Goal: Complete application form: Complete application form

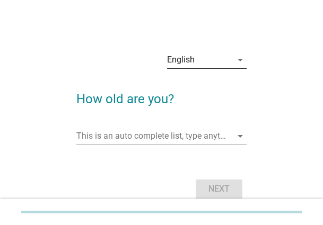
click at [197, 66] on div "English" at bounding box center [199, 59] width 65 height 17
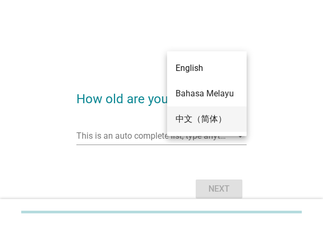
click at [190, 119] on div "中文（简体）" at bounding box center [206, 119] width 63 height 13
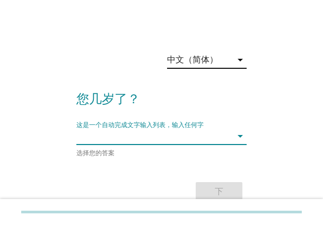
click at [139, 136] on input "这是一个自动完成文字输入列表，输入任何字" at bounding box center [153, 136] width 155 height 17
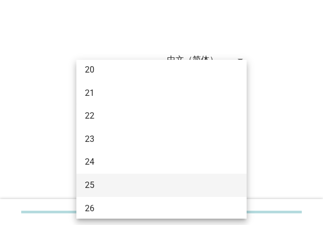
scroll to position [53, 0]
click at [112, 179] on div "25" at bounding box center [155, 184] width 140 height 13
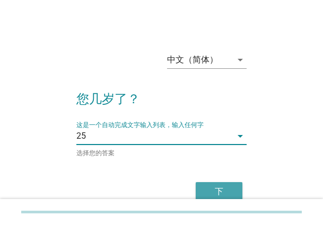
click at [214, 188] on div "下" at bounding box center [219, 191] width 30 height 13
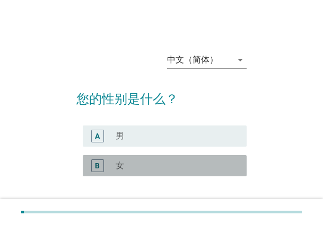
click at [152, 165] on div "radio_button_unchecked 女" at bounding box center [173, 166] width 114 height 11
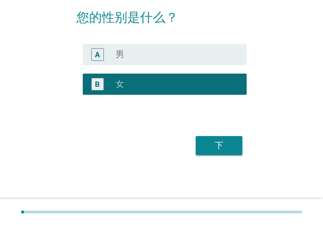
scroll to position [83, 0]
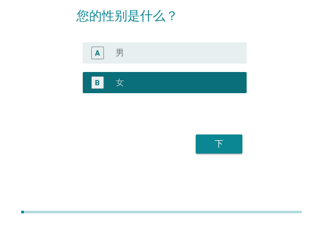
click at [207, 144] on div "下" at bounding box center [219, 144] width 30 height 13
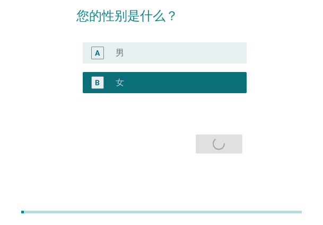
scroll to position [0, 0]
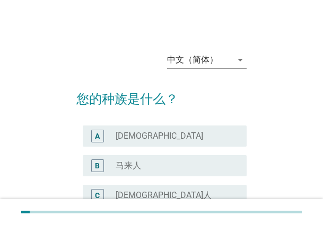
drag, startPoint x: 200, startPoint y: 161, endPoint x: 209, endPoint y: 157, distance: 9.7
click at [200, 161] on div "radio_button_unchecked 马来人" at bounding box center [173, 166] width 114 height 11
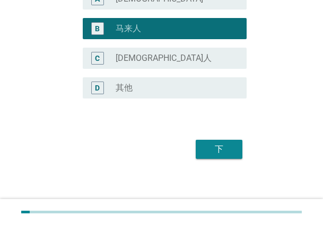
scroll to position [143, 0]
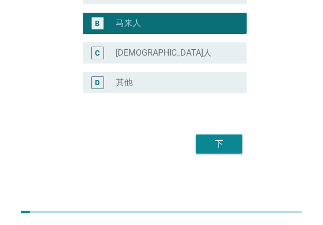
click at [227, 144] on div "下" at bounding box center [219, 144] width 30 height 13
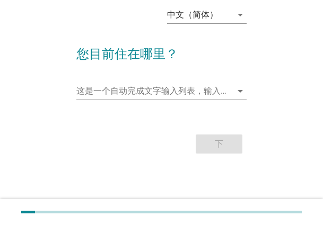
scroll to position [0, 0]
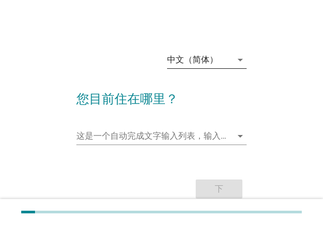
click at [206, 59] on div "中文（简体）" at bounding box center [192, 60] width 51 height 10
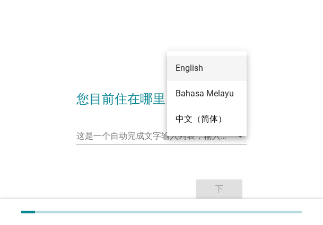
click at [211, 71] on div "English" at bounding box center [206, 68] width 63 height 13
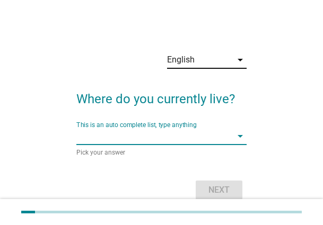
click at [134, 139] on input "This is an auto complete list, type anything" at bounding box center [153, 136] width 155 height 17
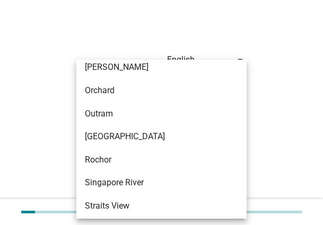
scroll to position [477, 0]
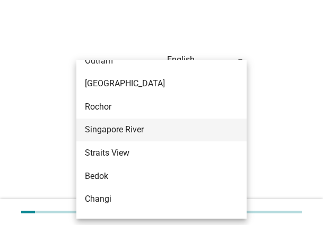
click at [148, 130] on div "Singapore River" at bounding box center [155, 129] width 140 height 13
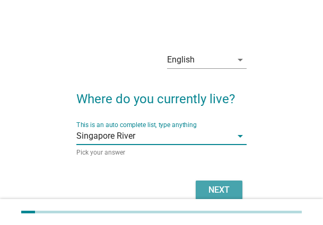
click at [211, 182] on button "Next" at bounding box center [219, 190] width 47 height 19
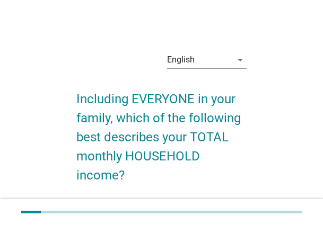
click at [203, 63] on div "English" at bounding box center [199, 59] width 65 height 17
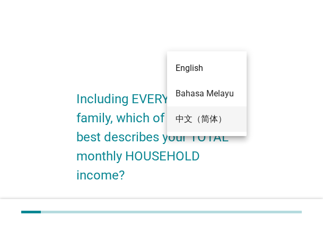
click at [204, 120] on div "中文（简体）" at bounding box center [206, 119] width 63 height 13
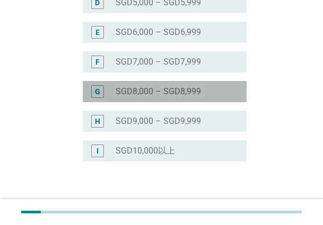
click at [140, 91] on label "SGD8,000 – SGD8,999" at bounding box center [158, 91] width 85 height 11
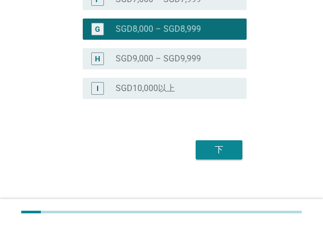
scroll to position [386, 0]
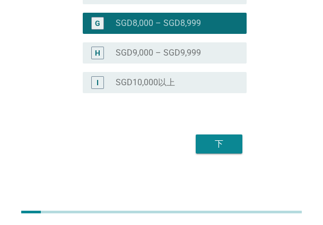
click at [228, 143] on div "下" at bounding box center [219, 144] width 30 height 13
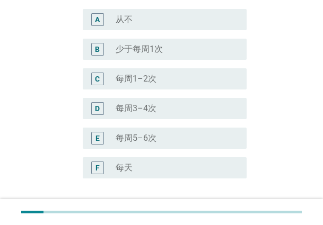
scroll to position [212, 0]
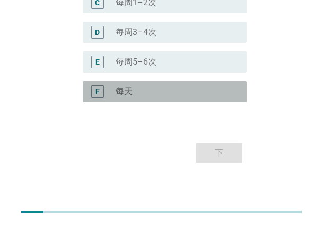
click at [131, 92] on label "每天" at bounding box center [124, 91] width 17 height 11
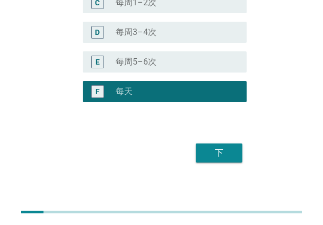
click at [220, 154] on div "下" at bounding box center [219, 153] width 30 height 13
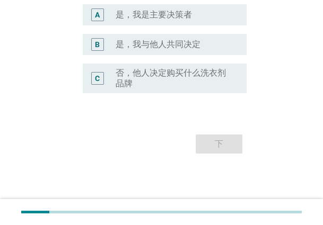
scroll to position [0, 0]
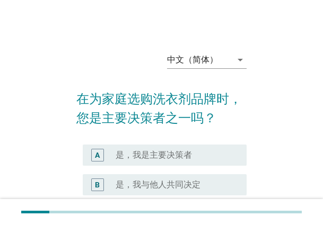
click at [156, 150] on label "是，我是主要决策者" at bounding box center [154, 155] width 76 height 11
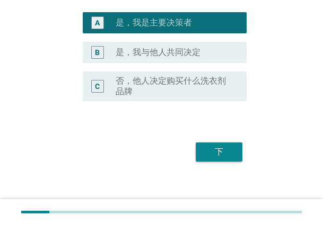
scroll to position [140, 0]
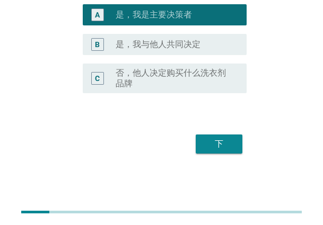
click at [234, 143] on button "下" at bounding box center [219, 144] width 47 height 19
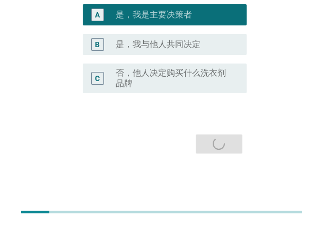
scroll to position [0, 0]
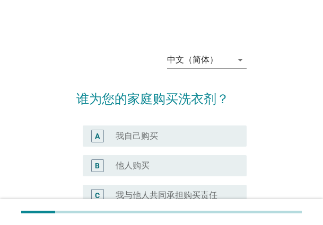
drag, startPoint x: 148, startPoint y: 144, endPoint x: 161, endPoint y: 146, distance: 12.5
click at [149, 144] on div "A radio_button_unchecked 我自己购买" at bounding box center [165, 136] width 164 height 21
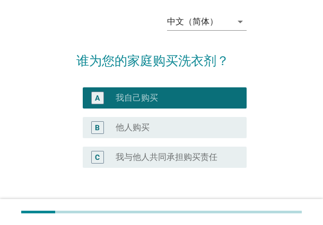
scroll to position [113, 0]
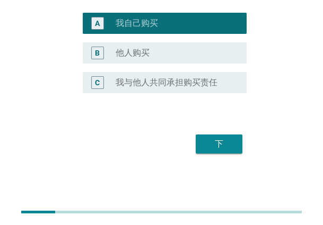
click at [213, 148] on div "下" at bounding box center [219, 144] width 30 height 13
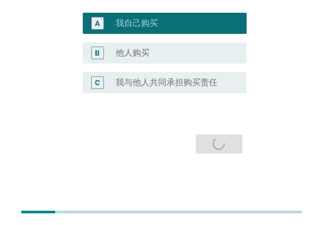
scroll to position [0, 0]
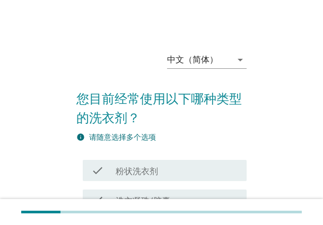
drag, startPoint x: 121, startPoint y: 163, endPoint x: 154, endPoint y: 162, distance: 32.3
click at [121, 163] on div "check check_box_outline_blank 粉状洗衣剂" at bounding box center [165, 170] width 164 height 21
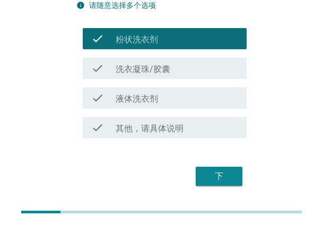
scroll to position [106, 0]
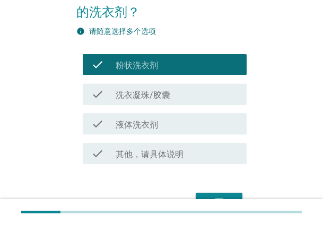
click at [179, 127] on div "check_box_outline_blank 液体洗衣剂" at bounding box center [177, 124] width 122 height 13
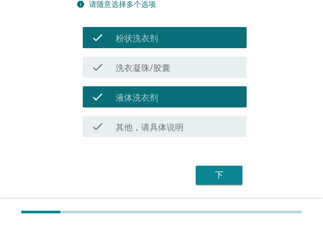
scroll to position [159, 0]
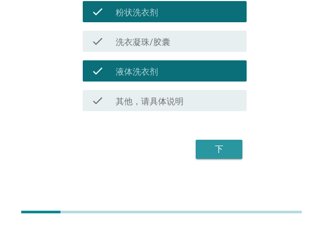
drag, startPoint x: 228, startPoint y: 147, endPoint x: 119, endPoint y: 152, distance: 109.3
click at [104, 176] on div "中文（简体） arrow_drop_down 您目前经常使用以下哪种类型的洗衣剂？ info 请随意选择多个选项 check check_box_outlin…" at bounding box center [161, 23] width 297 height 312
click at [140, 15] on label "粉状洗衣剂" at bounding box center [137, 12] width 42 height 11
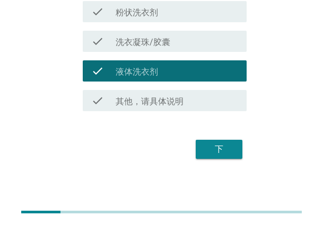
click at [176, 11] on div "check_box 粉状洗衣剂" at bounding box center [177, 11] width 122 height 13
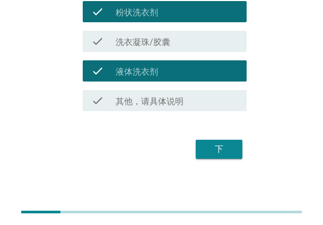
click at [143, 17] on label "粉状洗衣剂" at bounding box center [137, 12] width 42 height 11
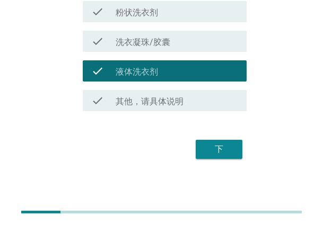
click at [233, 149] on div "下" at bounding box center [219, 149] width 30 height 13
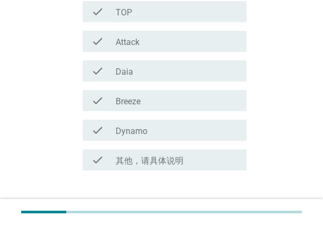
drag, startPoint x: 130, startPoint y: 15, endPoint x: 137, endPoint y: 32, distance: 18.0
click at [130, 15] on label "TOP" at bounding box center [124, 12] width 16 height 11
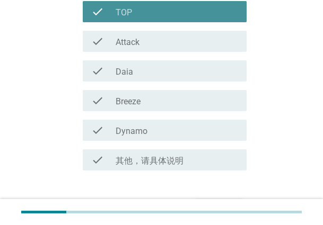
click at [137, 32] on div "check check_box_outline_blank Attack" at bounding box center [165, 41] width 164 height 21
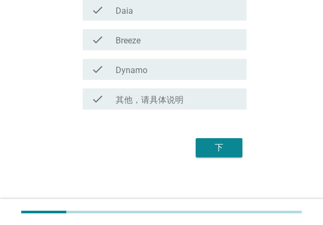
scroll to position [224, 0]
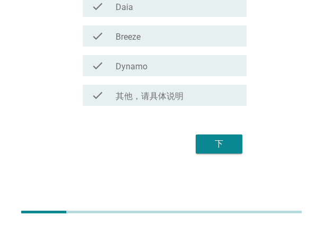
click at [217, 146] on div "下" at bounding box center [219, 144] width 30 height 13
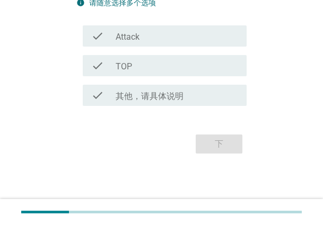
scroll to position [0, 0]
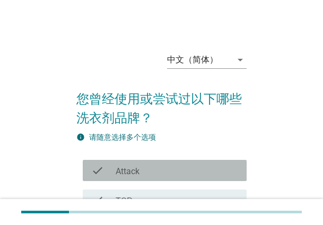
drag, startPoint x: 136, startPoint y: 176, endPoint x: 295, endPoint y: 135, distance: 164.4
click at [137, 176] on label "Attack" at bounding box center [128, 171] width 24 height 11
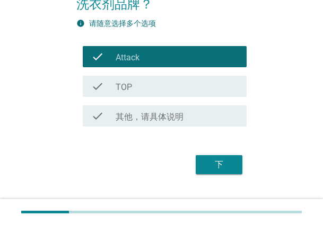
scroll to position [135, 0]
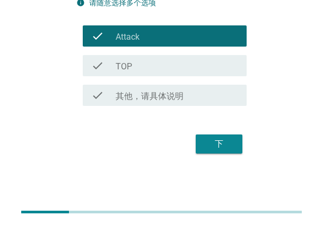
click at [218, 141] on div "下" at bounding box center [219, 144] width 30 height 13
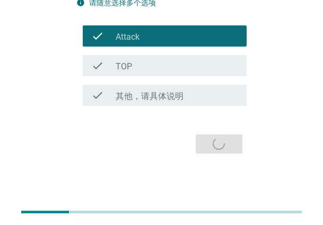
scroll to position [0, 0]
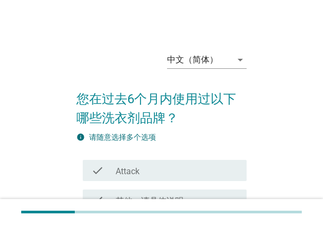
click at [121, 157] on div "check check_box Attack" at bounding box center [161, 171] width 170 height 30
click at [126, 164] on div "check_box Attack" at bounding box center [177, 170] width 122 height 13
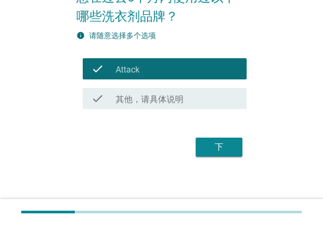
scroll to position [105, 0]
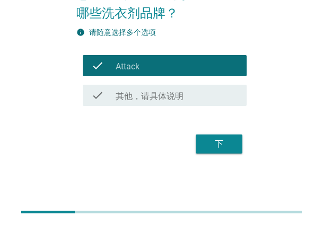
click at [223, 139] on div "下" at bounding box center [219, 144] width 30 height 13
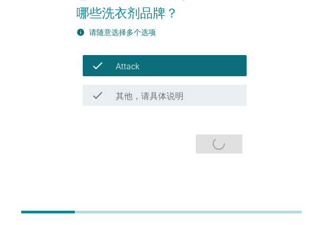
scroll to position [0, 0]
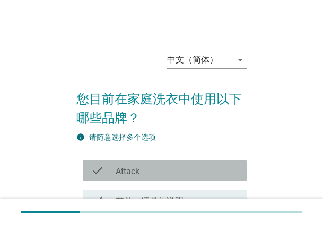
drag, startPoint x: 131, startPoint y: 172, endPoint x: 217, endPoint y: 138, distance: 92.1
click at [133, 171] on label "Attack" at bounding box center [128, 171] width 24 height 11
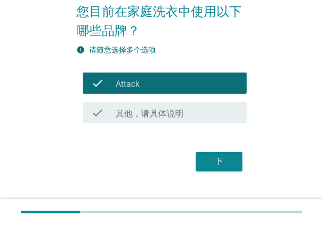
scroll to position [105, 0]
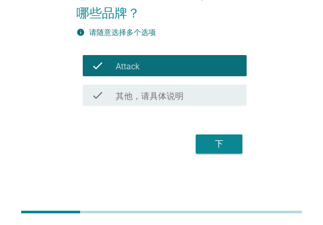
click at [221, 148] on div "下" at bounding box center [219, 144] width 30 height 13
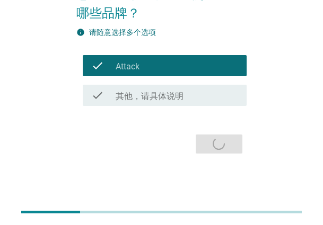
scroll to position [0, 0]
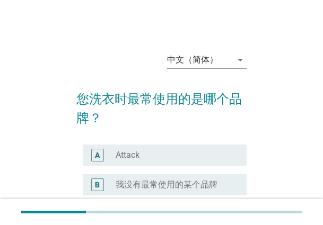
drag, startPoint x: 113, startPoint y: 161, endPoint x: 128, endPoint y: 158, distance: 14.5
click at [115, 161] on div "A" at bounding box center [103, 155] width 24 height 13
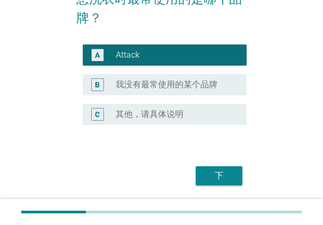
scroll to position [132, 0]
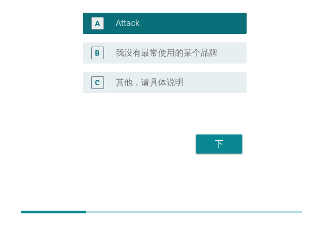
click at [226, 141] on div "下" at bounding box center [219, 144] width 30 height 13
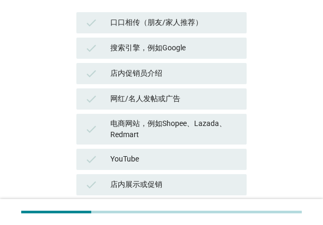
scroll to position [159, 0]
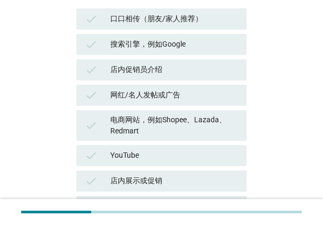
click at [156, 38] on div "搜索引擎，例如Google" at bounding box center [174, 44] width 128 height 13
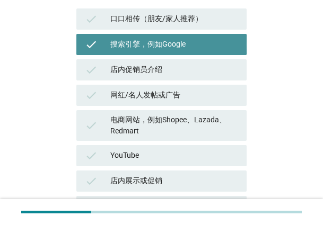
click at [136, 83] on div "check 网红/名人发帖或广告" at bounding box center [161, 95] width 174 height 25
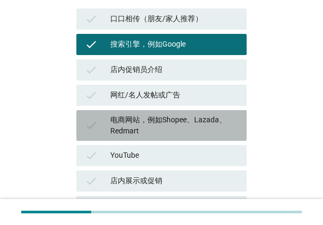
click at [141, 114] on div "电商网站，例如Shopee、Lazada、Redmart" at bounding box center [174, 125] width 128 height 22
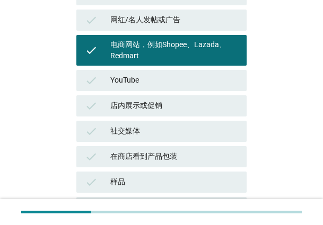
scroll to position [414, 0]
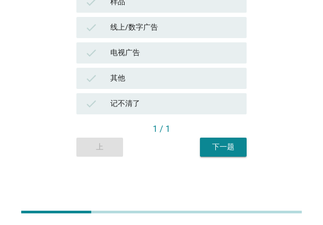
click at [238, 147] on button "下一题" at bounding box center [223, 147] width 47 height 19
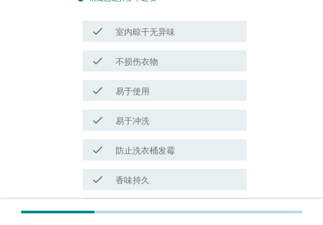
scroll to position [159, 0]
click at [159, 43] on div "check check_box_outline_blank 室内晾干无异味" at bounding box center [161, 31] width 170 height 30
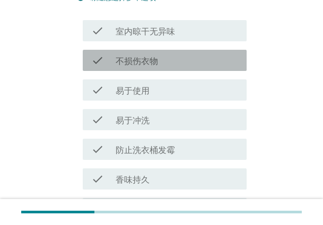
drag, startPoint x: 152, startPoint y: 61, endPoint x: 156, endPoint y: 39, distance: 22.7
click at [152, 57] on label "不损伤衣物" at bounding box center [137, 61] width 42 height 11
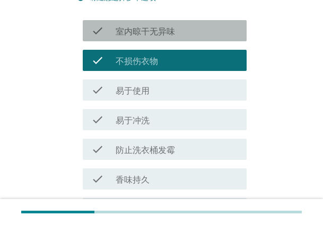
click at [156, 39] on div "check check_box_outline_blank 室内晾干无异味" at bounding box center [165, 30] width 164 height 21
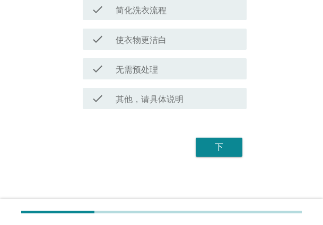
scroll to position [658, 0]
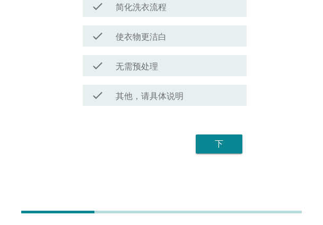
click at [235, 146] on button "下" at bounding box center [219, 144] width 47 height 19
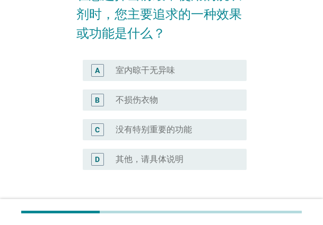
scroll to position [106, 0]
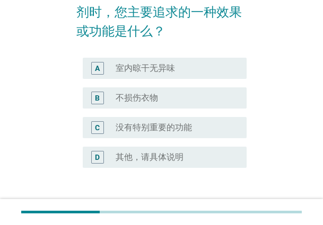
click at [156, 75] on div "A radio_button_unchecked 室内晾干无异味" at bounding box center [165, 68] width 164 height 21
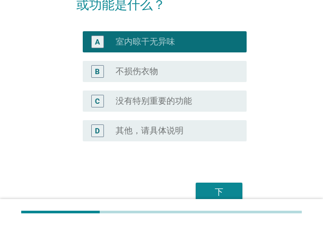
scroll to position [181, 0]
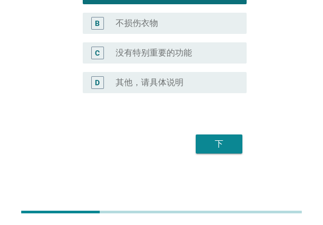
click at [238, 137] on button "下" at bounding box center [219, 144] width 47 height 19
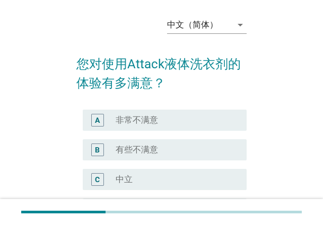
scroll to position [191, 0]
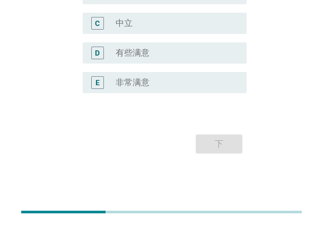
click at [151, 52] on div "radio_button_unchecked 有些满意" at bounding box center [173, 53] width 114 height 11
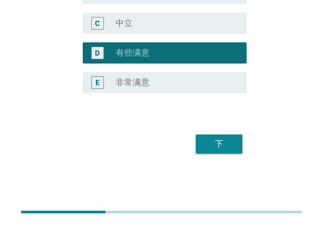
click at [213, 145] on div "下" at bounding box center [219, 144] width 30 height 13
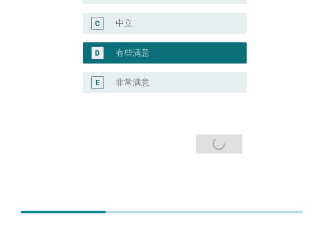
scroll to position [0, 0]
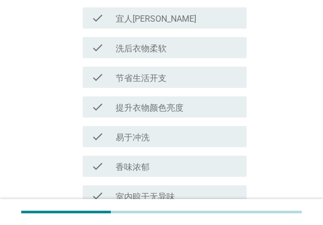
click at [155, 90] on div "check check_box_outline_blank 节省生活开支" at bounding box center [161, 78] width 170 height 30
click at [159, 81] on label "节省生活开支" at bounding box center [141, 78] width 51 height 11
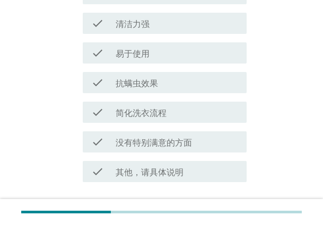
scroll to position [669, 0]
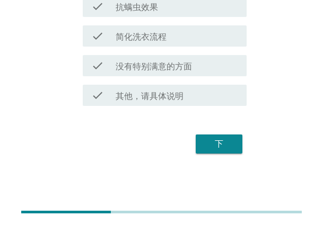
click at [232, 144] on div "下" at bounding box center [219, 144] width 30 height 13
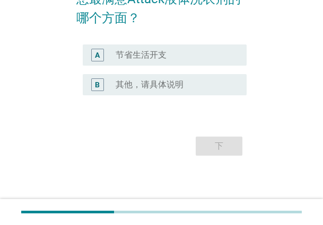
scroll to position [102, 0]
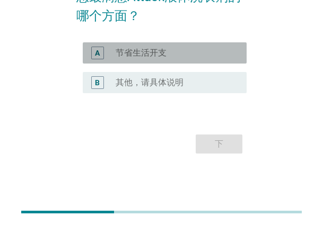
click at [162, 55] on label "节省生活开支" at bounding box center [141, 53] width 51 height 11
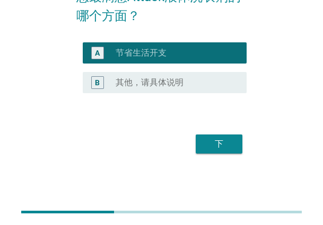
click at [227, 144] on div "下" at bounding box center [219, 144] width 30 height 13
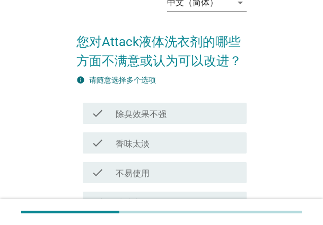
scroll to position [106, 0]
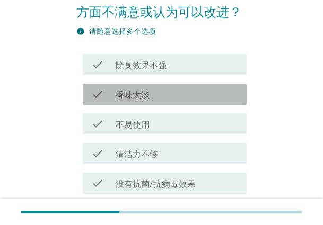
click at [171, 97] on div "check_box_outline_blank 香味太淡" at bounding box center [177, 94] width 122 height 13
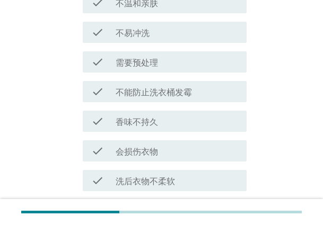
scroll to position [669, 0]
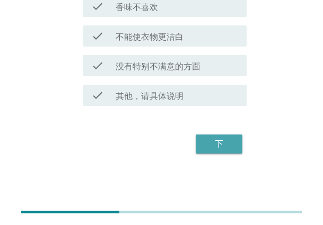
click at [218, 143] on div "下" at bounding box center [219, 144] width 30 height 13
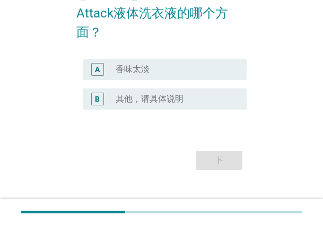
scroll to position [121, 0]
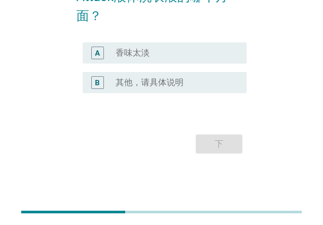
click at [146, 53] on label "香味太淡" at bounding box center [133, 53] width 34 height 11
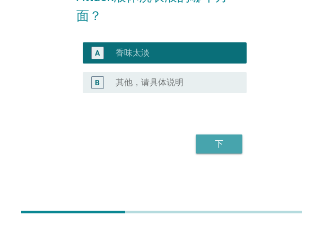
click at [221, 145] on div "下" at bounding box center [219, 144] width 30 height 13
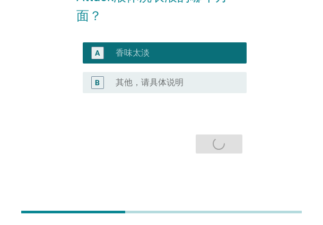
scroll to position [0, 0]
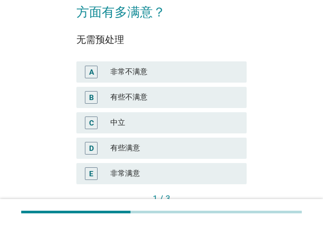
drag, startPoint x: 154, startPoint y: 145, endPoint x: 196, endPoint y: 154, distance: 42.8
click at [154, 145] on div "有些满意" at bounding box center [174, 148] width 128 height 13
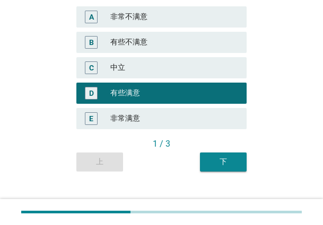
scroll to position [176, 0]
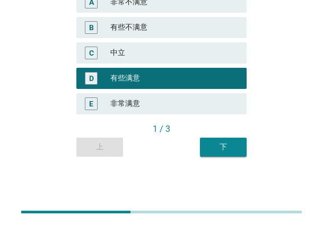
click at [218, 146] on div "下" at bounding box center [223, 146] width 30 height 11
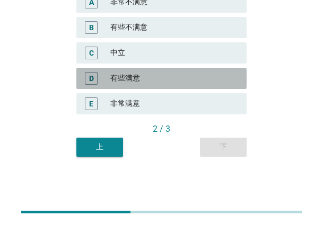
drag, startPoint x: 144, startPoint y: 79, endPoint x: 214, endPoint y: 127, distance: 84.2
click at [147, 80] on div "有些满意" at bounding box center [174, 78] width 128 height 13
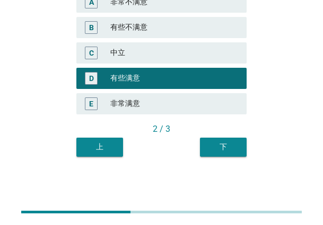
click at [240, 151] on button "下" at bounding box center [223, 147] width 47 height 19
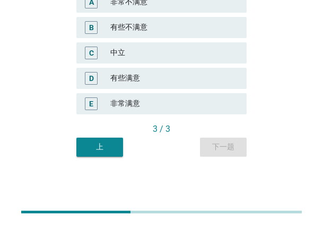
drag, startPoint x: 153, startPoint y: 109, endPoint x: 184, endPoint y: 118, distance: 32.7
click at [153, 108] on div "非常满意" at bounding box center [174, 103] width 128 height 13
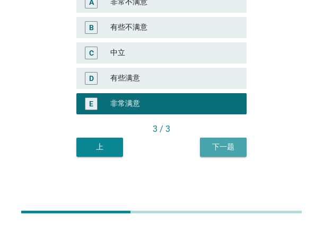
click at [228, 148] on div "下一题" at bounding box center [223, 146] width 30 height 11
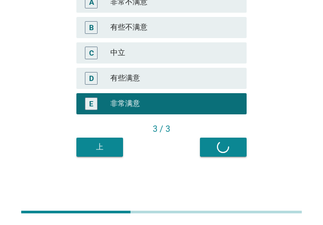
scroll to position [0, 0]
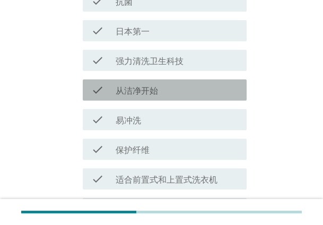
click at [166, 100] on div "check check_box_outline_blank 从洁净开始" at bounding box center [165, 89] width 164 height 21
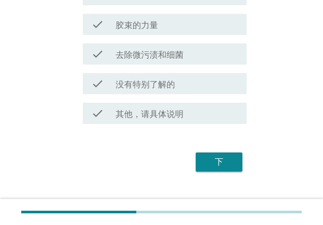
scroll to position [698, 0]
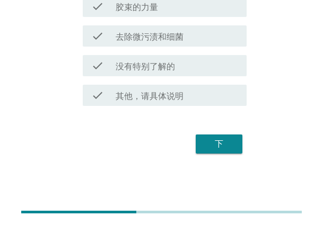
click at [226, 150] on div "下" at bounding box center [219, 144] width 30 height 13
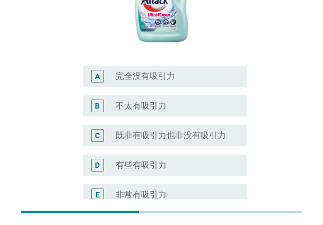
scroll to position [369, 0]
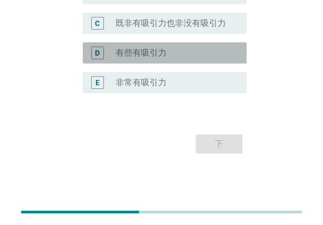
click at [159, 56] on label "有些有吸引力" at bounding box center [141, 53] width 51 height 11
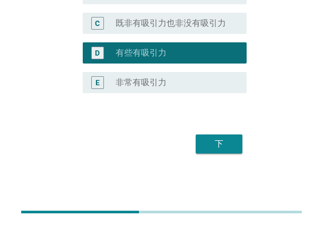
click at [211, 142] on div "下" at bounding box center [219, 144] width 30 height 13
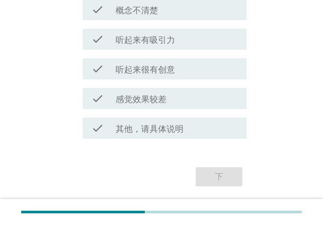
scroll to position [477, 0]
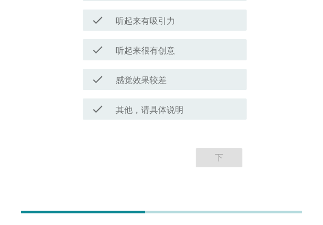
click at [163, 42] on div "check check_box_outline_blank 听起来很有创意" at bounding box center [165, 49] width 164 height 21
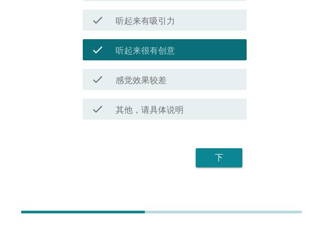
click at [228, 152] on div "下" at bounding box center [219, 158] width 30 height 13
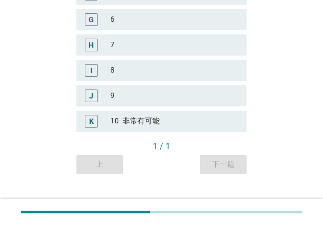
scroll to position [367, 0]
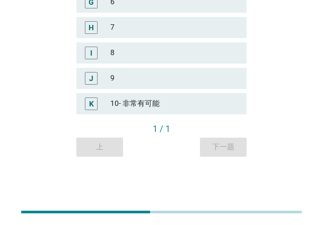
click at [119, 93] on div "K 10- 非常有可能" at bounding box center [161, 103] width 170 height 21
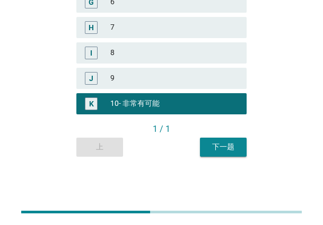
click at [234, 148] on div "下一题" at bounding box center [223, 146] width 30 height 11
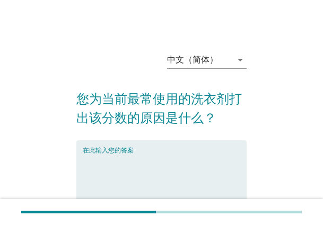
click at [121, 170] on textarea "在此输入您的答案" at bounding box center [165, 181] width 164 height 56
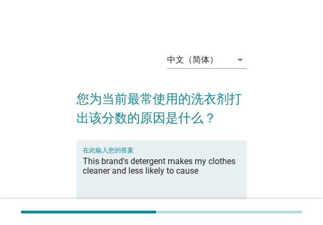
type textarea "This brand's detergent makes my clothes cleaner and less likely to cause"
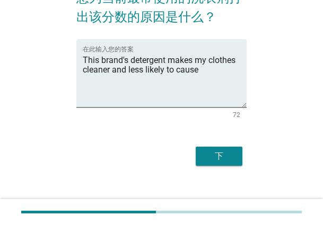
scroll to position [113, 0]
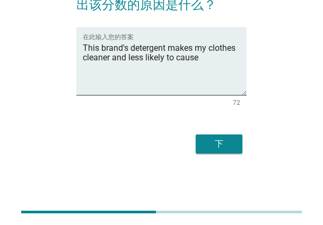
click at [219, 146] on div "下" at bounding box center [219, 144] width 30 height 13
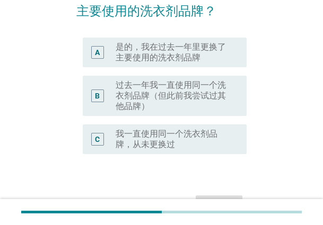
scroll to position [115, 0]
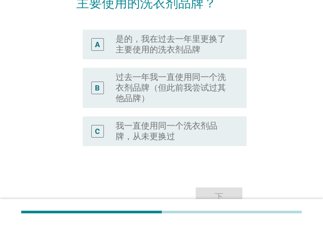
click at [210, 83] on label "过去一年我一直使用同一个洗衣剂品牌（但此前我尝试过其他品牌）" at bounding box center [173, 88] width 114 height 32
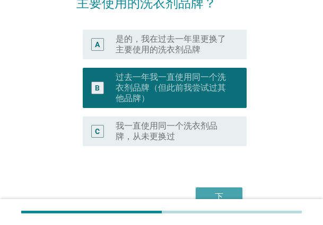
click at [209, 189] on button "下" at bounding box center [219, 197] width 47 height 19
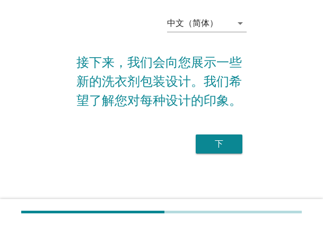
scroll to position [0, 0]
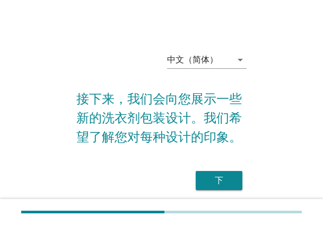
click at [216, 173] on button "下" at bounding box center [219, 180] width 47 height 19
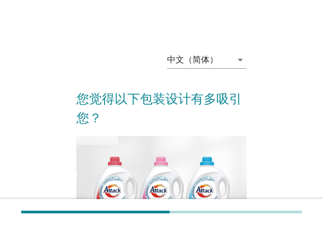
scroll to position [294, 0]
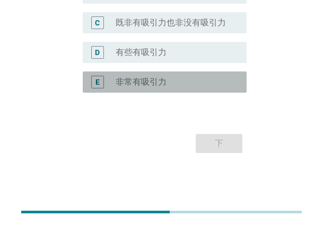
click at [159, 78] on label "非常有吸引力" at bounding box center [141, 82] width 51 height 11
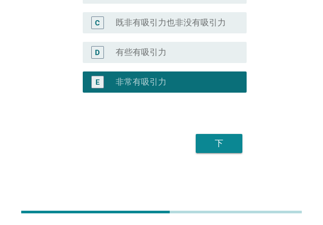
click at [226, 144] on div "下" at bounding box center [219, 143] width 30 height 13
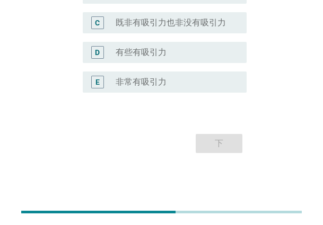
click at [141, 84] on label "非常有吸引力" at bounding box center [141, 82] width 51 height 11
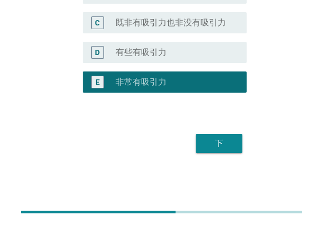
click at [200, 137] on button "下" at bounding box center [219, 143] width 47 height 19
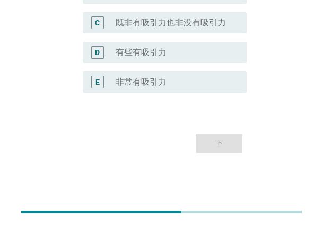
drag, startPoint x: 152, startPoint y: 54, endPoint x: 178, endPoint y: 86, distance: 42.2
click at [152, 54] on label "有些有吸引力" at bounding box center [141, 52] width 51 height 11
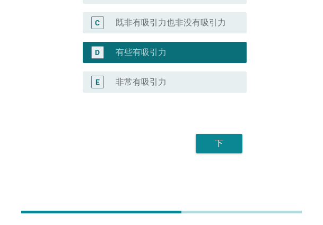
click at [217, 141] on div "下" at bounding box center [219, 143] width 30 height 13
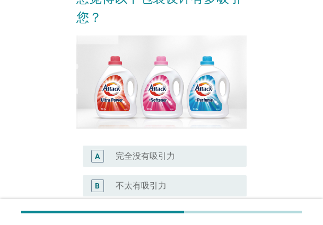
scroll to position [293, 0]
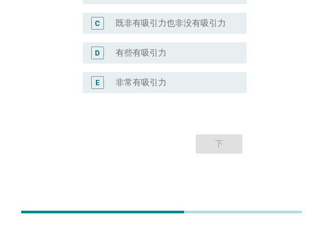
drag, startPoint x: 152, startPoint y: 87, endPoint x: 180, endPoint y: 114, distance: 38.6
click at [155, 90] on div "E radio_button_unchecked 非常有吸引力" at bounding box center [165, 82] width 164 height 21
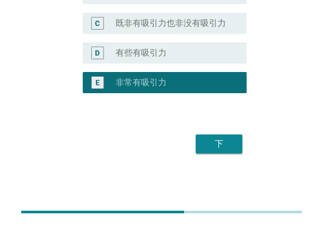
click at [224, 145] on div "下" at bounding box center [219, 144] width 30 height 13
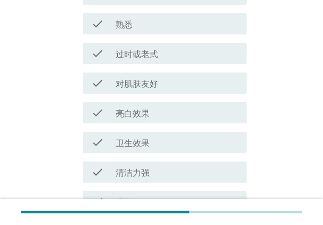
scroll to position [636, 0]
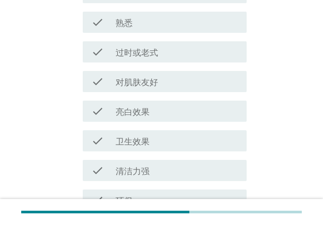
click at [161, 67] on div "check check_box_outline_blank 对肌肤友好" at bounding box center [161, 82] width 170 height 30
click at [175, 83] on div "check_box_outline_blank 对肌肤友好" at bounding box center [177, 81] width 122 height 13
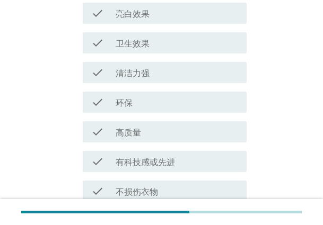
scroll to position [860, 0]
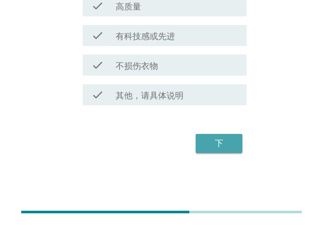
click at [224, 138] on div "下" at bounding box center [219, 143] width 30 height 13
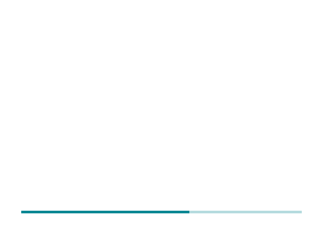
scroll to position [0, 0]
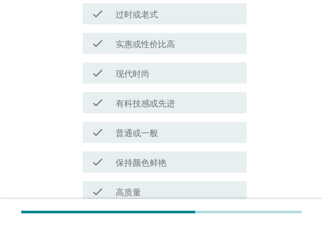
click at [159, 108] on label "有科技感或先进" at bounding box center [145, 104] width 59 height 11
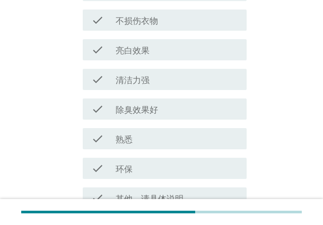
scroll to position [860, 0]
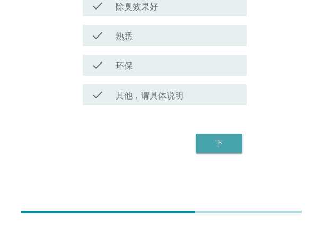
click at [237, 143] on button "下" at bounding box center [219, 143] width 47 height 19
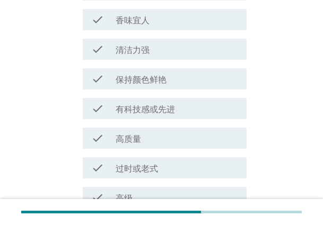
scroll to position [477, 0]
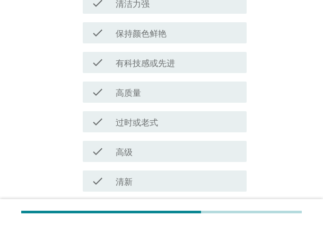
drag, startPoint x: 170, startPoint y: 86, endPoint x: 194, endPoint y: 116, distance: 38.1
click at [170, 86] on div "check_box_outline_blank 高质量" at bounding box center [177, 92] width 122 height 13
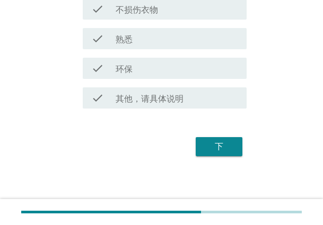
scroll to position [860, 0]
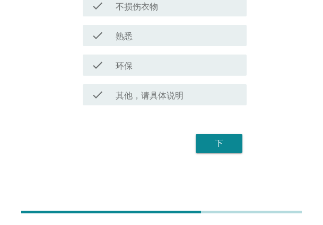
click at [223, 147] on div "下" at bounding box center [219, 143] width 30 height 13
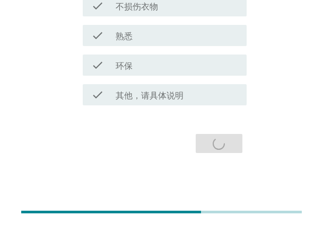
scroll to position [0, 0]
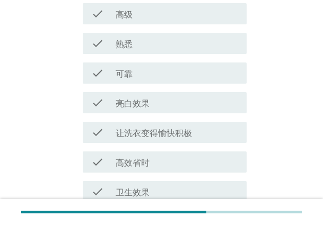
click at [141, 110] on div "check check_box_outline_blank 亮白效果" at bounding box center [165, 102] width 164 height 21
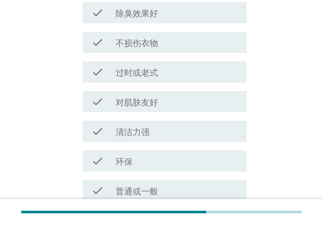
scroll to position [859, 0]
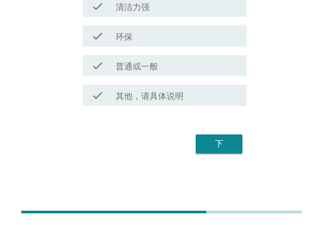
click at [207, 136] on button "下" at bounding box center [219, 144] width 47 height 19
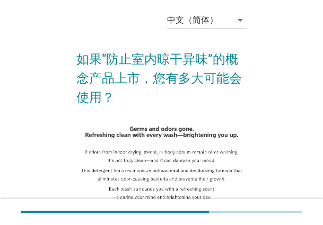
scroll to position [212, 0]
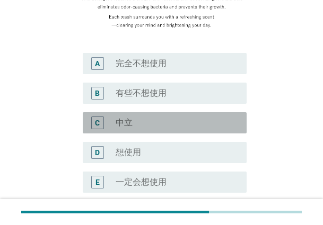
click at [166, 130] on div "C radio_button_unchecked 中立" at bounding box center [165, 122] width 164 height 21
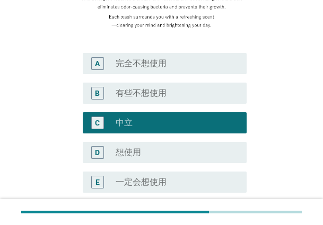
click at [178, 152] on div "radio_button_unchecked 想使用" at bounding box center [173, 152] width 114 height 11
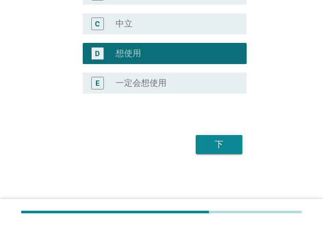
scroll to position [312, 0]
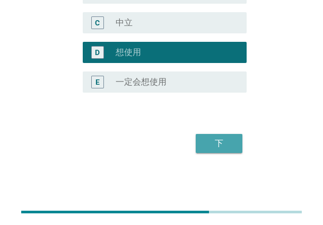
click at [221, 150] on button "下" at bounding box center [219, 143] width 47 height 19
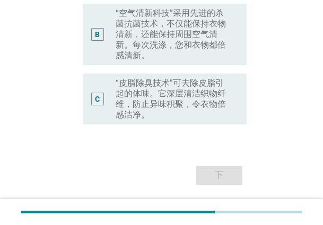
scroll to position [253, 0]
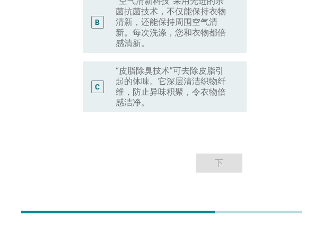
drag, startPoint x: 147, startPoint y: 60, endPoint x: 194, endPoint y: 97, distance: 60.0
click at [147, 66] on label "“皮脂除臭技术”可去除皮脂引起的体味。它深层清洁织物纤维，防止异味积聚，令衣物倍感洁净。" at bounding box center [173, 87] width 114 height 42
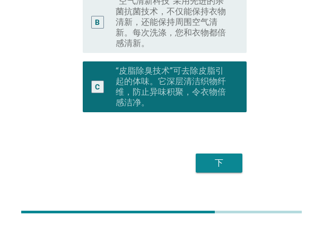
click at [232, 154] on button "下" at bounding box center [219, 163] width 47 height 19
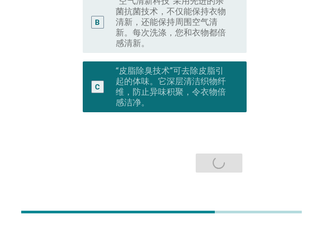
scroll to position [0, 0]
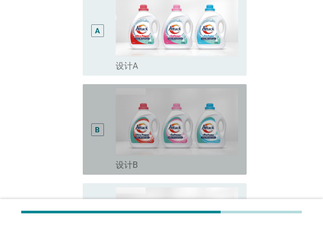
click at [96, 113] on div "B" at bounding box center [97, 129] width 12 height 82
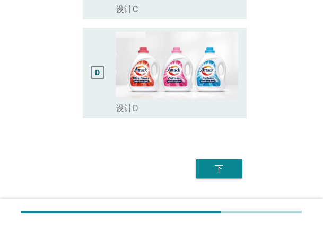
scroll to position [439, 0]
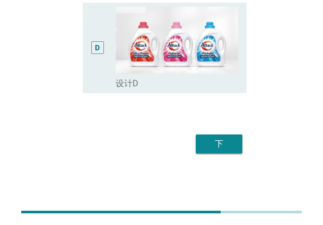
click at [230, 146] on div "下" at bounding box center [219, 144] width 30 height 13
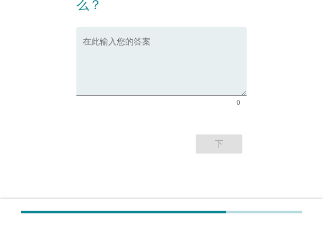
scroll to position [0, 0]
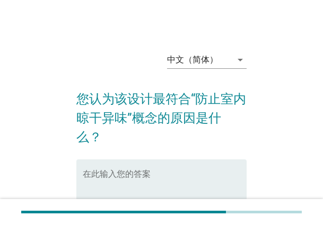
click at [141, 172] on textarea "在此输入您的答案" at bounding box center [165, 200] width 164 height 56
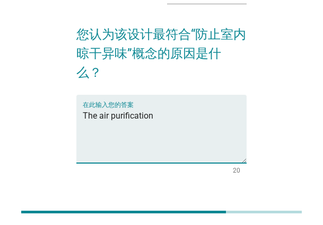
scroll to position [60, 0]
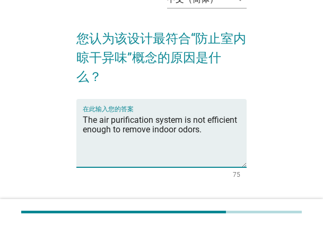
type textarea "The air purification system is not efficient enough to remove indoor odors."
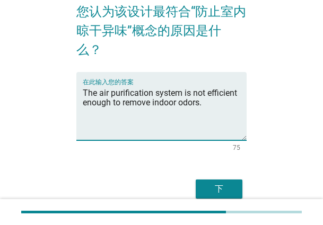
scroll to position [113, 0]
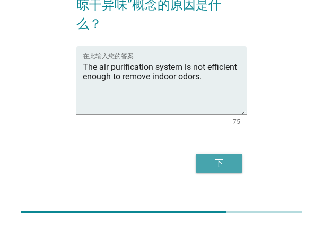
click at [213, 157] on div "下" at bounding box center [219, 163] width 30 height 13
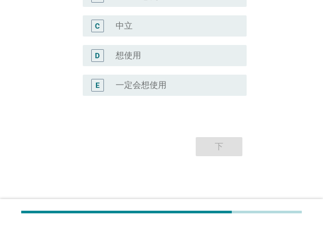
scroll to position [291, 0]
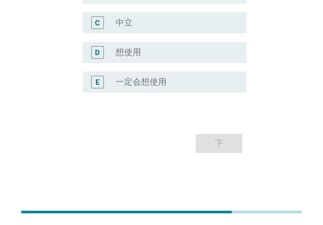
click at [160, 71] on div "E radio_button_unchecked 一定会想使用" at bounding box center [161, 82] width 170 height 30
click at [159, 79] on label "一定会想使用" at bounding box center [141, 82] width 51 height 11
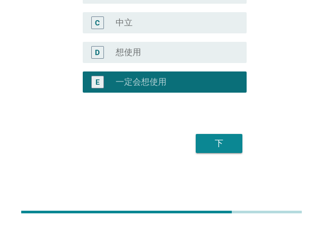
click at [219, 139] on div "下" at bounding box center [219, 143] width 30 height 13
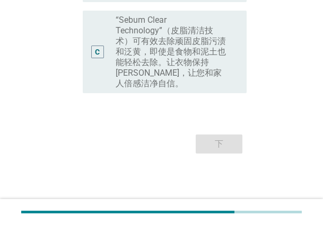
scroll to position [0, 0]
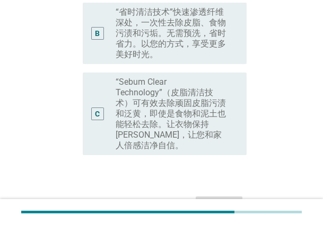
click at [139, 50] on label "“省时清洁技术”快速渗透纤维深处，一次性去除皮脂、食物污渍和污垢。无需预洗，省时省力。以您的方式，享受更多美好时光。" at bounding box center [173, 33] width 114 height 53
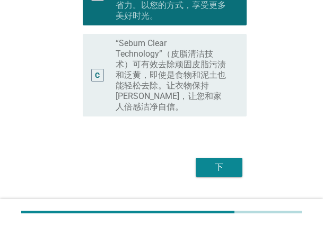
scroll to position [263, 0]
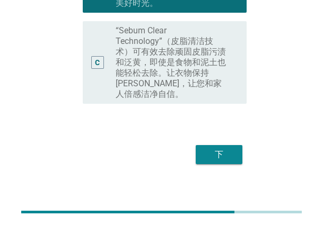
drag, startPoint x: 225, startPoint y: 130, endPoint x: 221, endPoint y: 135, distance: 5.7
click at [221, 145] on button "下" at bounding box center [219, 154] width 47 height 19
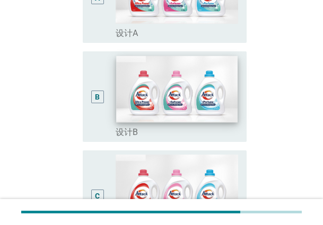
scroll to position [212, 0]
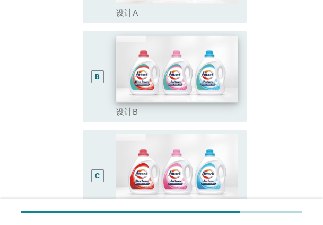
click at [165, 88] on img at bounding box center [176, 69] width 121 height 67
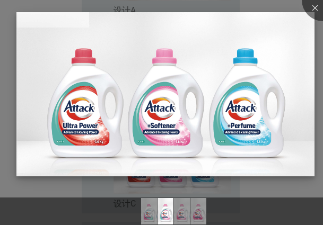
click at [63, 78] on img at bounding box center [165, 94] width 298 height 164
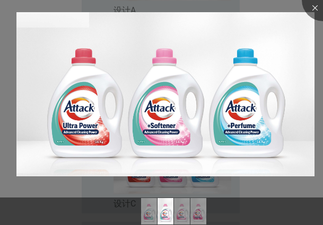
click at [4, 72] on div at bounding box center [161, 112] width 323 height 225
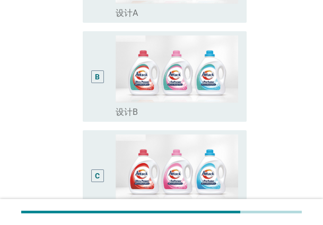
click at [77, 85] on div "B radio_button_unchecked 设计B" at bounding box center [161, 76] width 170 height 99
click at [102, 75] on div "B" at bounding box center [97, 76] width 13 height 13
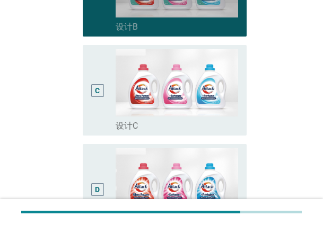
scroll to position [439, 0]
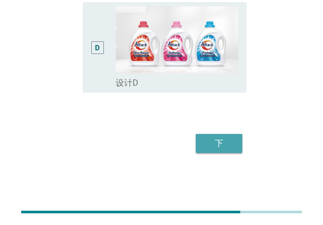
click at [218, 145] on div "下" at bounding box center [219, 143] width 30 height 13
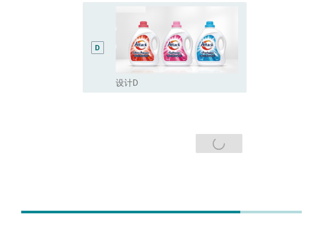
scroll to position [0, 0]
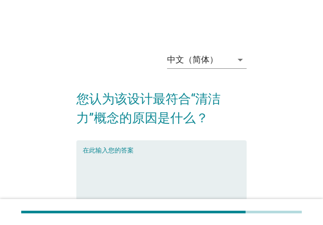
click at [121, 164] on textarea "在此输入您的答案" at bounding box center [165, 181] width 164 height 56
paste textarea "It could be related to a design that minimizes clutter and keeps the space orga…"
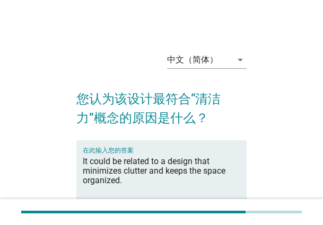
type textarea "It could be related to a design that minimizes clutter and keeps the space orga…"
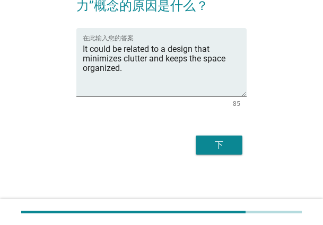
scroll to position [113, 0]
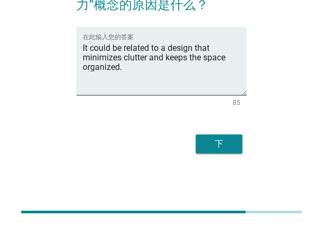
click at [244, 138] on div "下" at bounding box center [161, 143] width 170 height 25
click at [225, 139] on div "下" at bounding box center [219, 144] width 30 height 13
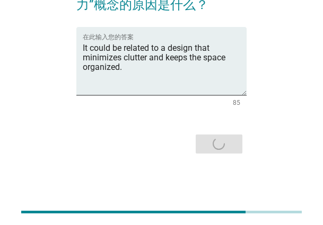
scroll to position [0, 0]
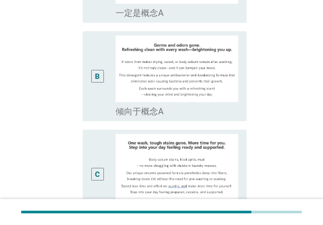
click at [101, 147] on div "C" at bounding box center [97, 174] width 12 height 81
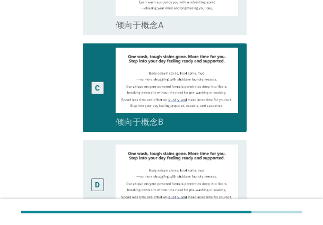
scroll to position [435, 0]
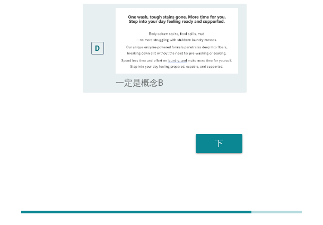
click at [205, 148] on div "下" at bounding box center [219, 143] width 30 height 13
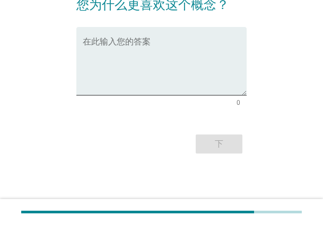
scroll to position [0, 0]
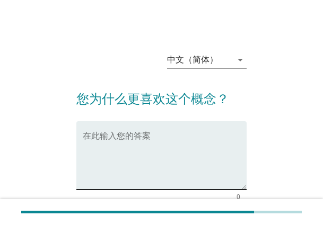
click at [110, 136] on textarea "在此输入您的答案" at bounding box center [165, 162] width 164 height 56
paste textarea "This concept allows for more efficient cleaning, saving time and effort."
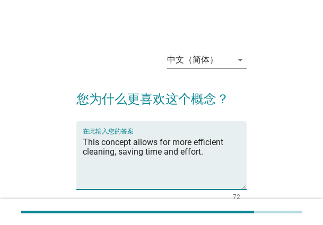
type textarea "This concept allows for more efficient cleaning, saving time and effort."
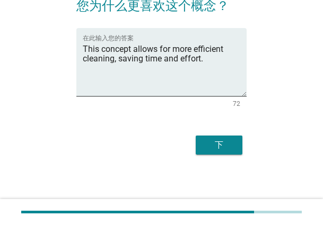
scroll to position [94, 0]
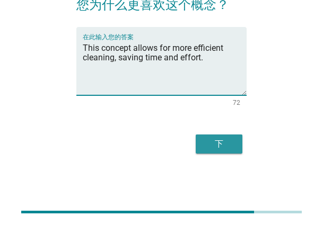
drag, startPoint x: 228, startPoint y: 146, endPoint x: 219, endPoint y: 144, distance: 9.1
click at [228, 146] on div "下" at bounding box center [219, 144] width 30 height 13
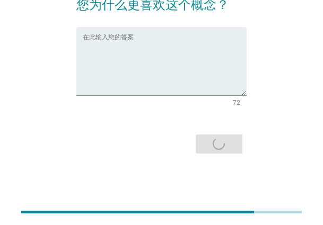
scroll to position [0, 0]
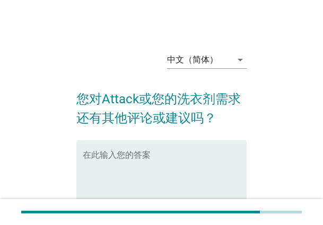
click at [161, 146] on div "在此输入您的答案" at bounding box center [165, 174] width 164 height 68
paste textarea "It would be great if the detergent was available in larger quantities for more …"
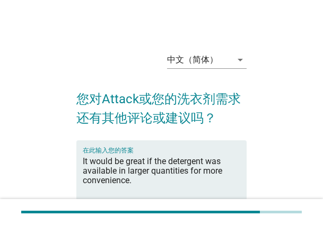
type textarea "It would be great if the detergent was available in larger quantities for more …"
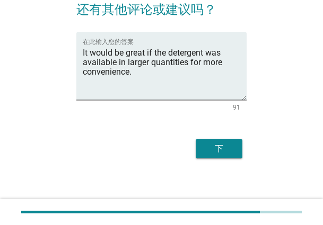
scroll to position [113, 0]
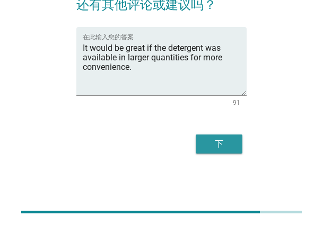
drag, startPoint x: 233, startPoint y: 146, endPoint x: 227, endPoint y: 151, distance: 7.5
click at [233, 146] on div "下" at bounding box center [219, 144] width 30 height 13
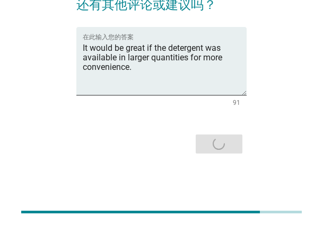
scroll to position [0, 0]
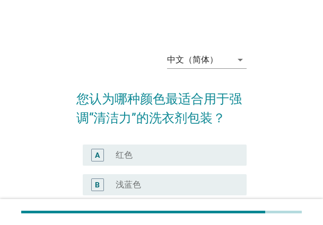
drag, startPoint x: 163, startPoint y: 179, endPoint x: 174, endPoint y: 178, distance: 11.2
click at [163, 180] on div "radio_button_unchecked 浅蓝色" at bounding box center [173, 185] width 114 height 11
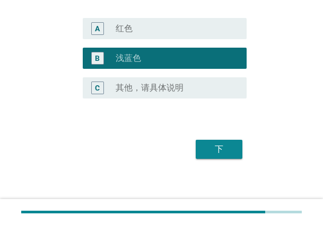
scroll to position [132, 0]
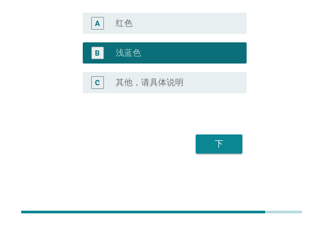
click at [226, 144] on div "下" at bounding box center [219, 144] width 30 height 13
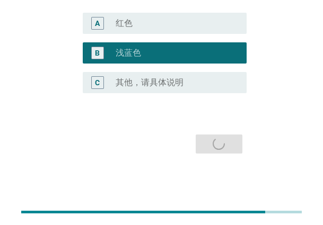
scroll to position [0, 0]
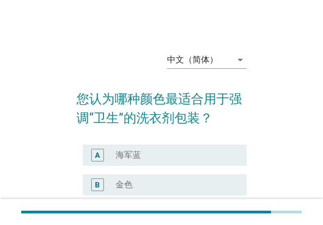
drag, startPoint x: 145, startPoint y: 146, endPoint x: 170, endPoint y: 157, distance: 27.6
click at [145, 146] on div "A radio_button_unchecked 海军蓝" at bounding box center [165, 155] width 164 height 21
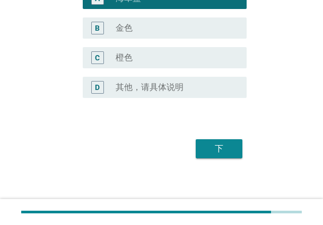
scroll to position [162, 0]
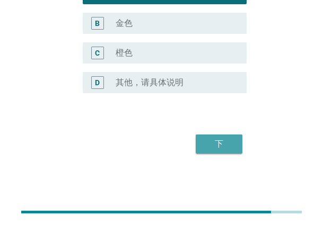
click at [225, 149] on div "下" at bounding box center [219, 144] width 30 height 13
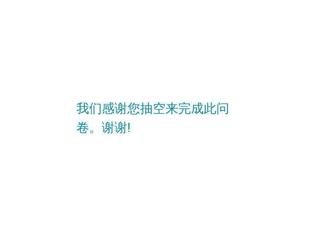
scroll to position [0, 0]
